Goal: Navigation & Orientation: Go to known website

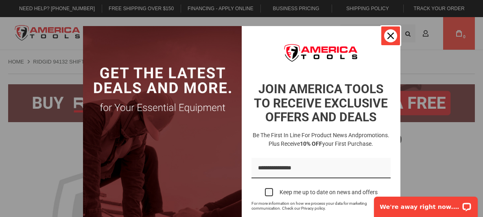
click at [387, 36] on icon "close icon" at bounding box center [390, 36] width 7 height 7
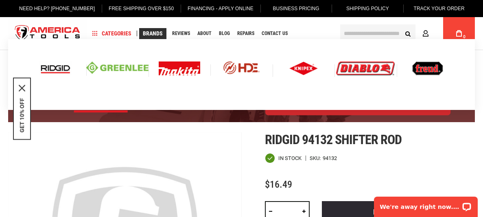
click at [58, 70] on img at bounding box center [56, 68] width 34 height 14
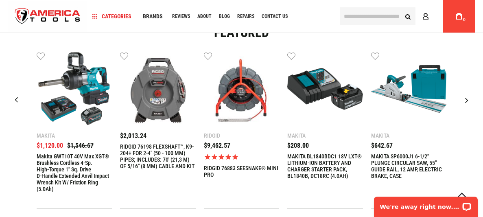
click at [467, 99] on div "Next slide" at bounding box center [466, 100] width 20 height 20
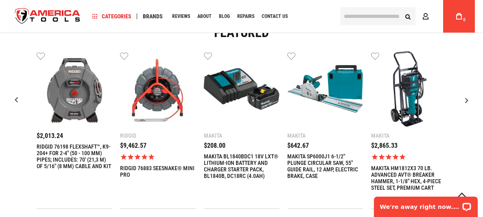
click at [468, 95] on div "Next slide" at bounding box center [466, 100] width 20 height 20
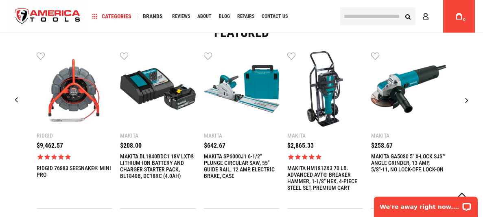
click at [468, 95] on div "Next slide" at bounding box center [466, 100] width 20 height 20
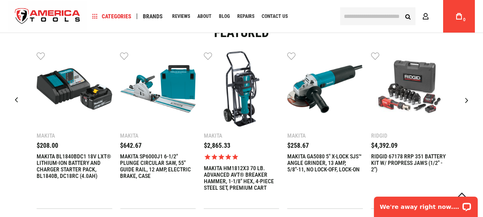
click at [467, 95] on div "Next slide" at bounding box center [466, 100] width 20 height 20
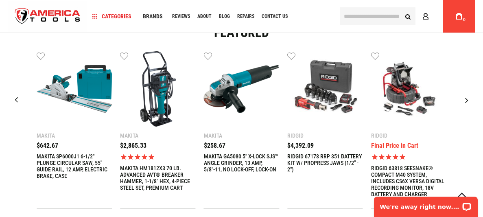
click at [468, 96] on div "Next slide" at bounding box center [466, 100] width 20 height 20
click at [462, 97] on div "Next slide" at bounding box center [466, 100] width 20 height 20
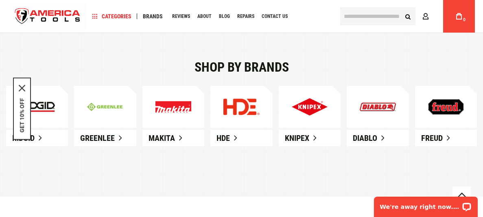
scroll to position [455, 0]
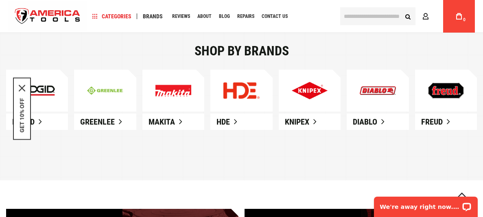
click at [46, 90] on img at bounding box center [37, 90] width 36 height 10
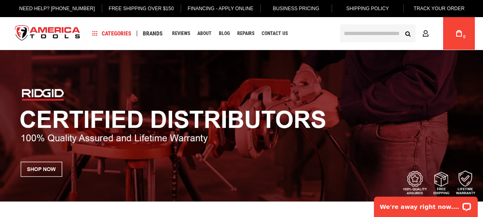
click at [47, 172] on img at bounding box center [241, 125] width 483 height 151
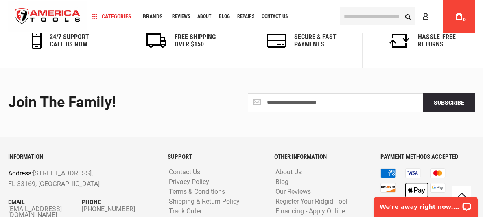
scroll to position [859, 0]
